Goal: Information Seeking & Learning: Learn about a topic

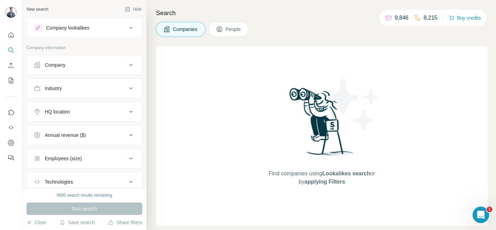
scroll to position [47, 0]
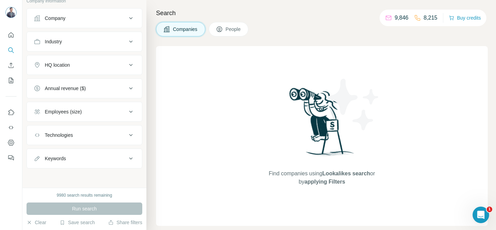
click at [73, 137] on div "Technologies" at bounding box center [59, 135] width 28 height 7
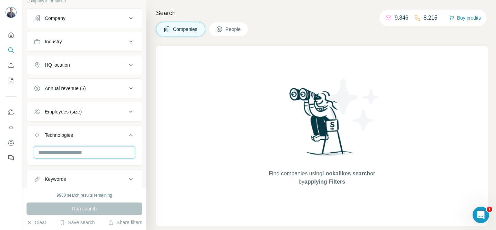
click at [84, 153] on input "text" at bounding box center [84, 152] width 101 height 12
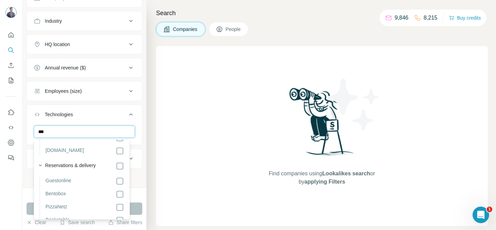
scroll to position [5321, 0]
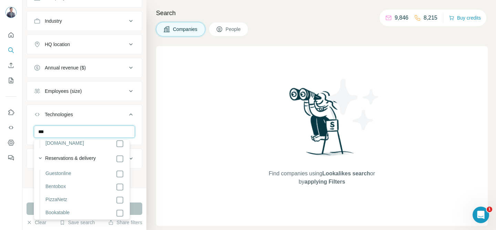
click at [55, 131] on input "***" at bounding box center [84, 132] width 101 height 12
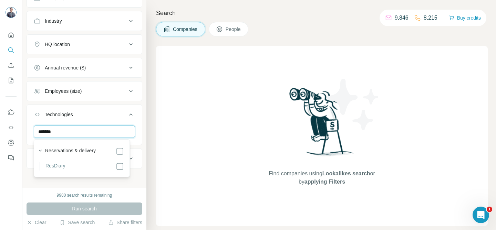
scroll to position [0, 0]
type input "*******"
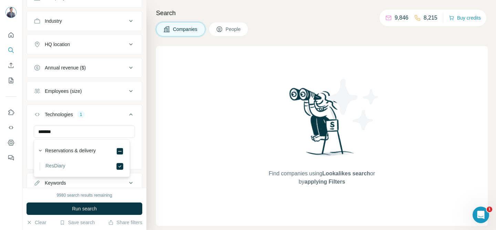
click at [127, 116] on icon at bounding box center [131, 115] width 8 height 8
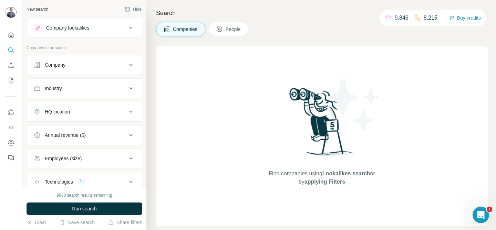
click at [127, 86] on icon at bounding box center [131, 88] width 8 height 8
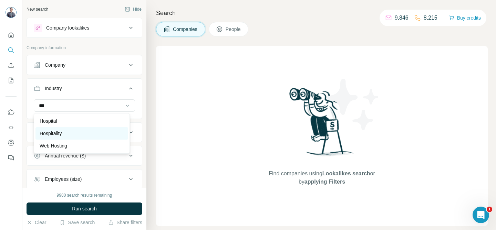
type input "***"
click at [48, 132] on p "Hospitality" at bounding box center [51, 133] width 22 height 7
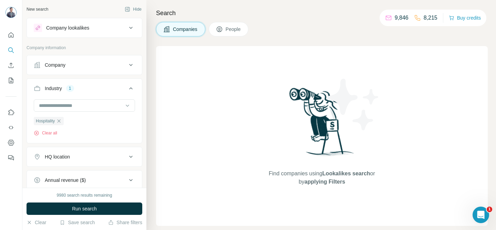
scroll to position [13, 0]
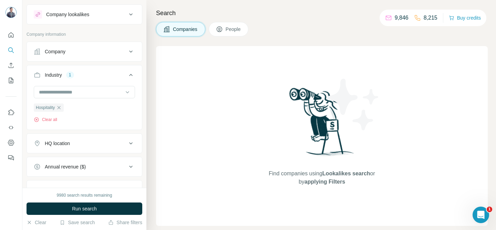
click at [75, 143] on div "HQ location" at bounding box center [80, 143] width 93 height 7
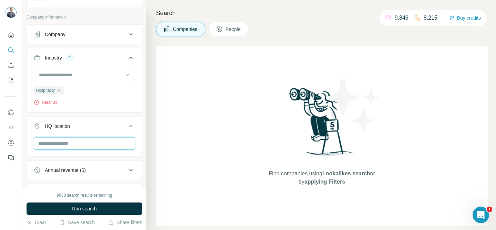
click at [79, 145] on input "text" at bounding box center [84, 143] width 101 height 12
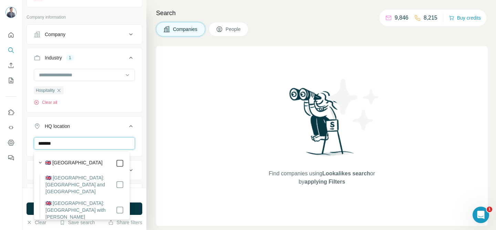
type input "*******"
click at [127, 126] on icon at bounding box center [131, 126] width 8 height 8
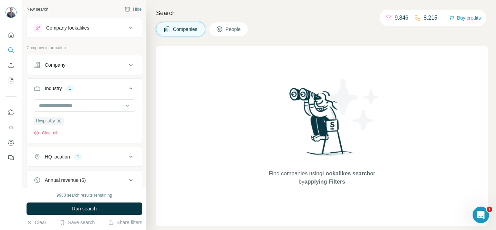
scroll to position [92, 0]
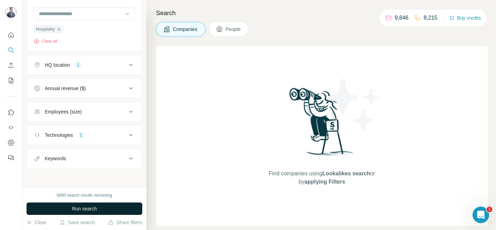
click at [87, 208] on span "Run search" at bounding box center [84, 209] width 25 height 7
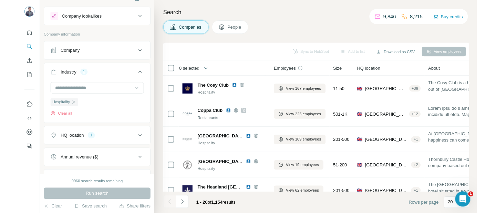
scroll to position [0, 0]
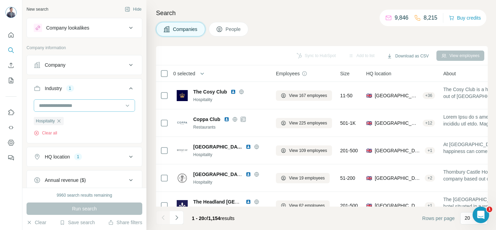
click at [70, 103] on input at bounding box center [80, 106] width 85 height 8
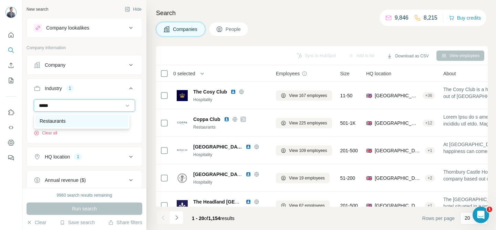
type input "*****"
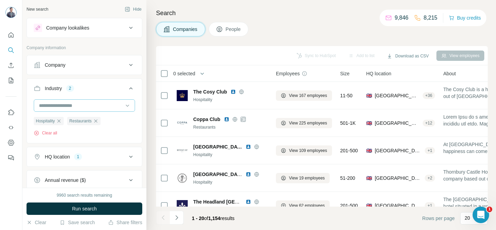
click at [77, 105] on input at bounding box center [80, 106] width 85 height 8
type input "*****"
click at [75, 122] on div "Hotel" at bounding box center [82, 121] width 84 height 7
click at [87, 207] on span "Run search" at bounding box center [84, 209] width 25 height 7
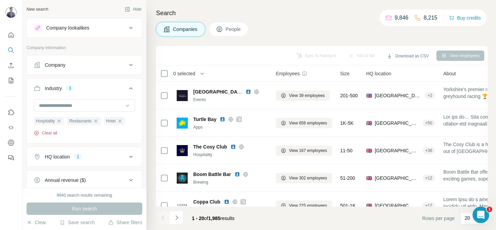
click at [46, 133] on button "Clear all" at bounding box center [45, 133] width 23 height 6
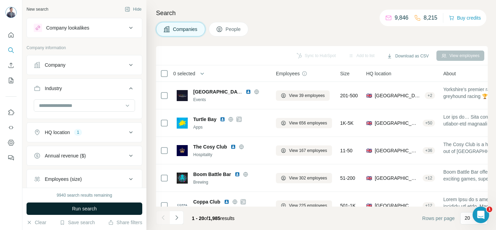
click at [89, 210] on span "Run search" at bounding box center [84, 209] width 25 height 7
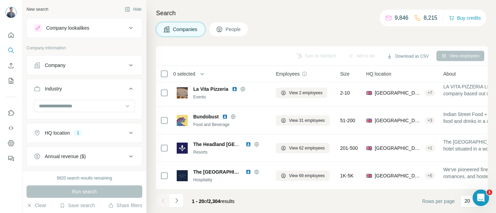
scroll to position [85, 0]
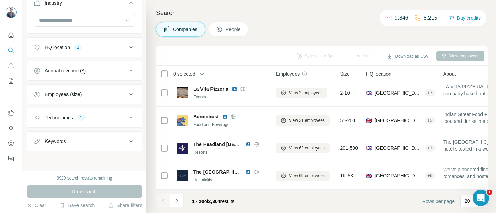
click at [82, 95] on div "Employees (size)" at bounding box center [63, 94] width 37 height 7
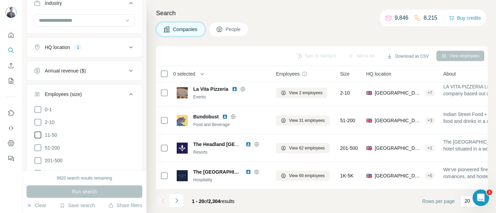
click at [52, 135] on span "11-50" at bounding box center [49, 134] width 15 height 7
click at [52, 148] on span "51-200" at bounding box center [51, 147] width 18 height 7
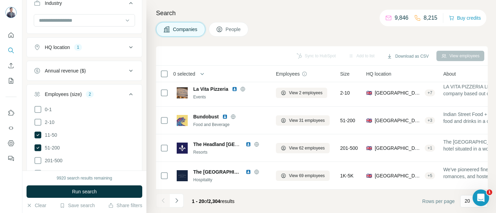
scroll to position [104, 0]
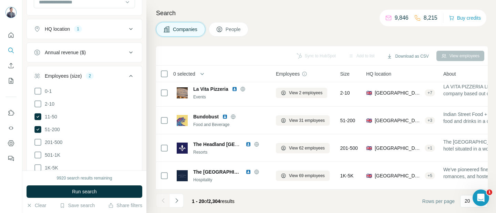
drag, startPoint x: 54, startPoint y: 140, endPoint x: 105, endPoint y: 124, distance: 54.0
click at [54, 140] on span "201-500" at bounding box center [52, 141] width 20 height 7
click at [51, 153] on span "501-1K" at bounding box center [51, 154] width 18 height 7
click at [50, 165] on span "1K-5K" at bounding box center [50, 167] width 16 height 7
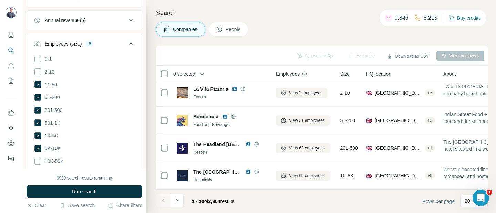
scroll to position [151, 0]
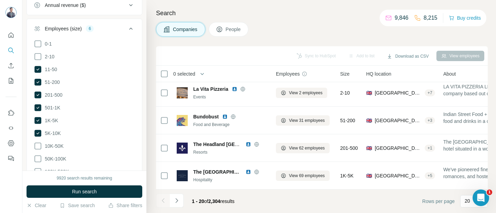
scroll to position [152, 0]
click at [57, 143] on span "10K-50K" at bounding box center [52, 144] width 21 height 7
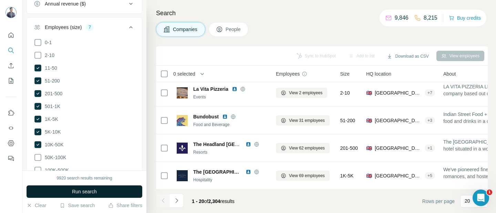
click at [82, 193] on span "Run search" at bounding box center [84, 191] width 25 height 7
